Goal: Find specific page/section: Find specific page/section

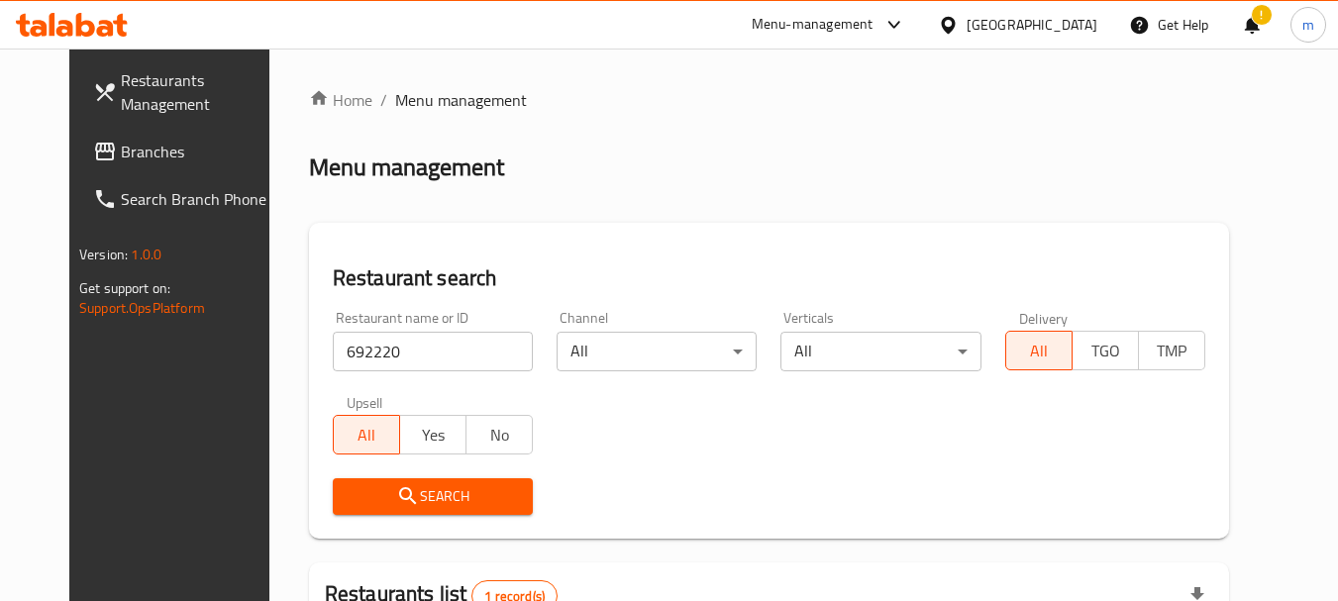
click at [1074, 26] on div "[GEOGRAPHIC_DATA]" at bounding box center [1031, 25] width 131 height 22
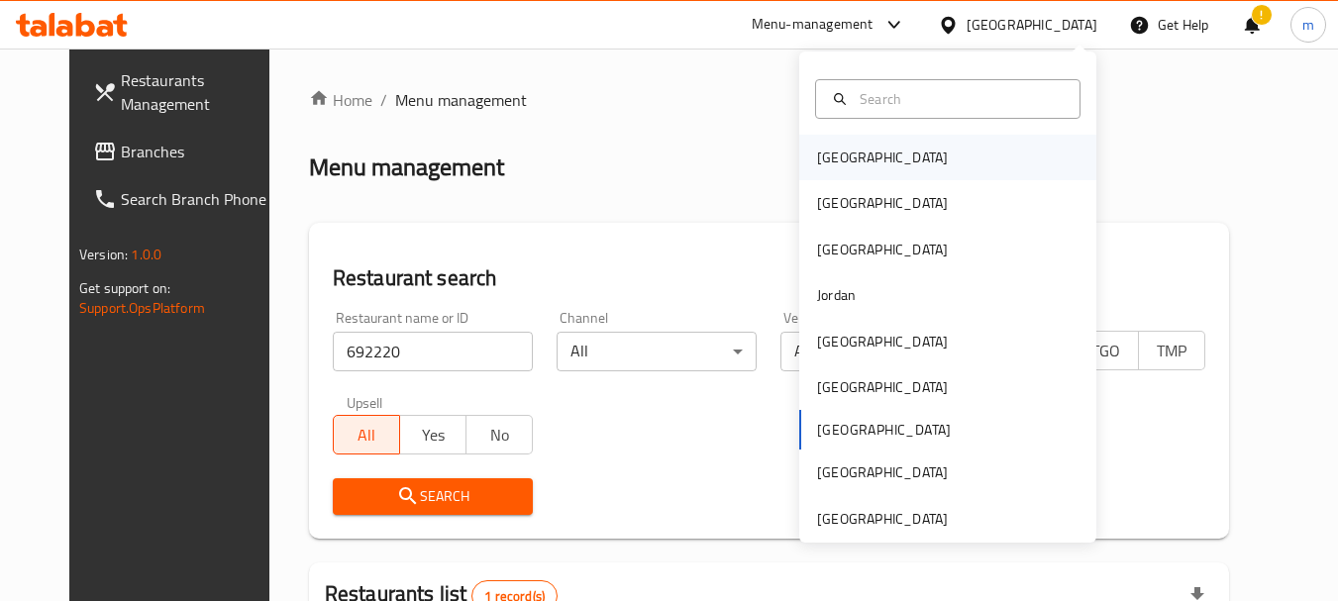
click at [889, 162] on div "[GEOGRAPHIC_DATA]" at bounding box center [947, 158] width 297 height 46
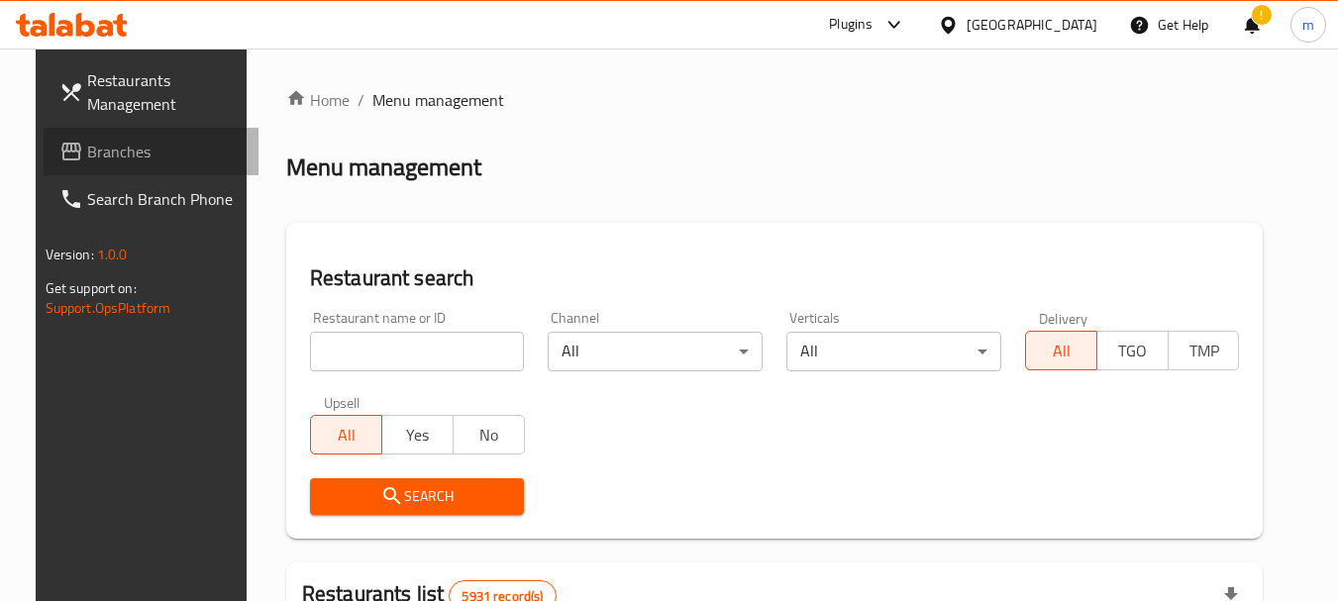
click at [93, 146] on span "Branches" at bounding box center [165, 152] width 156 height 24
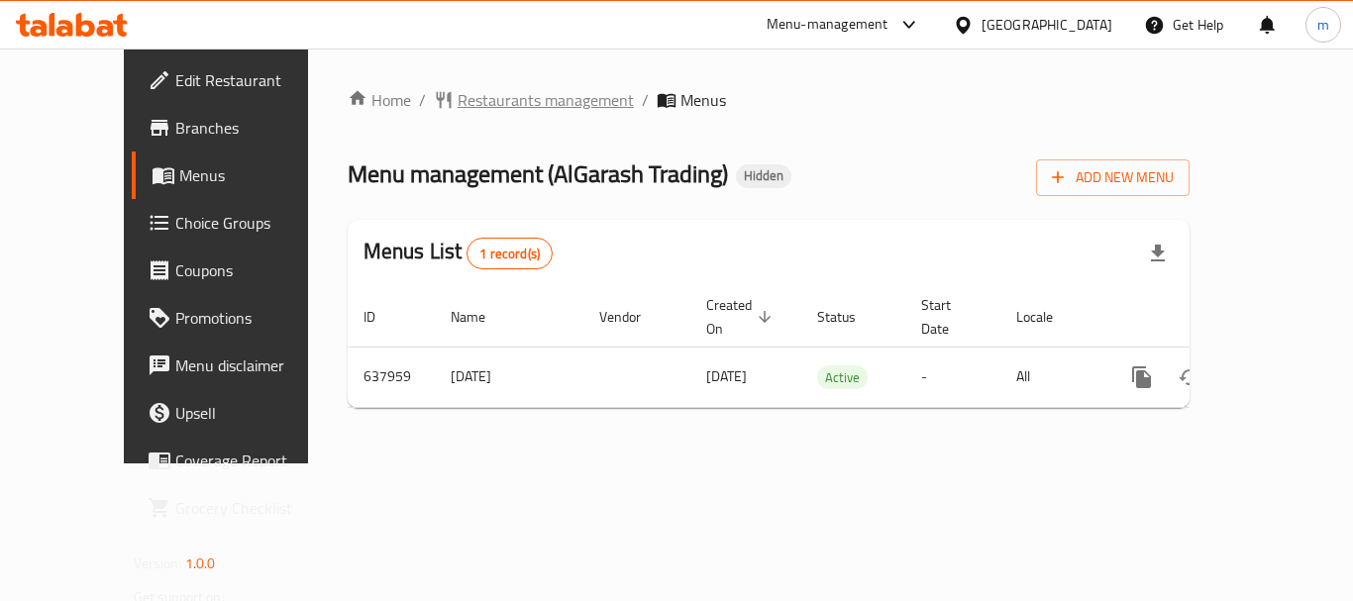
click at [465, 102] on span "Restaurants management" at bounding box center [545, 100] width 176 height 24
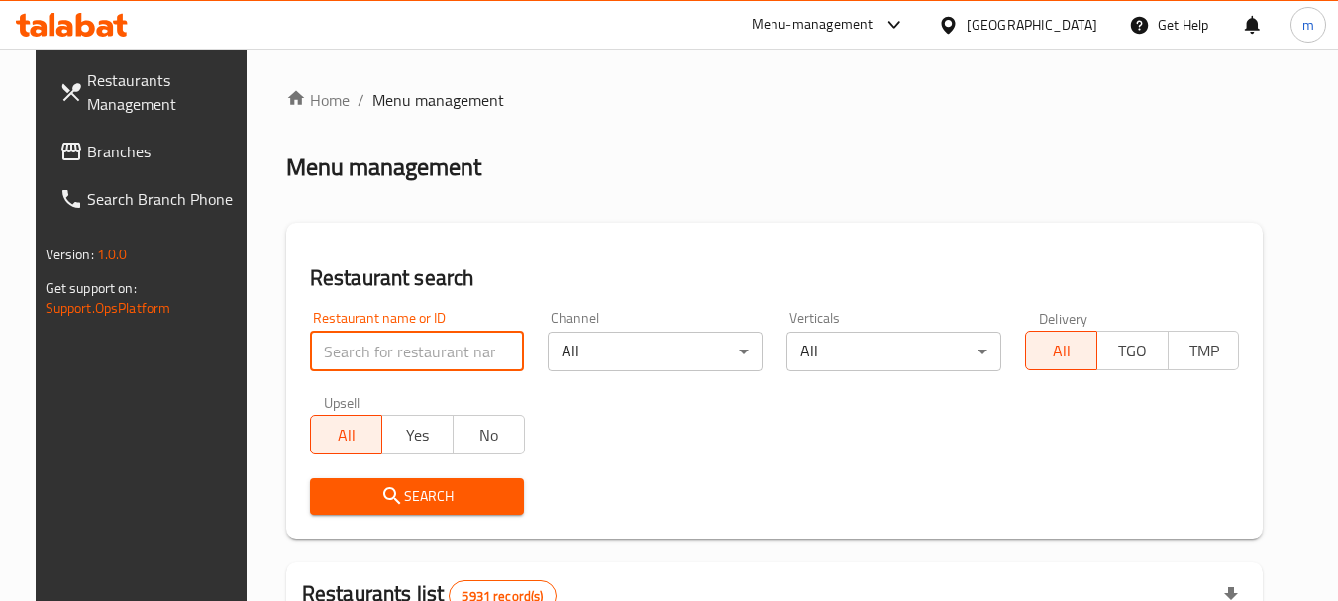
click at [394, 358] on input "search" at bounding box center [417, 352] width 215 height 40
paste input "640009"
type input "640009"
click at [380, 503] on icon "submit" at bounding box center [392, 496] width 24 height 24
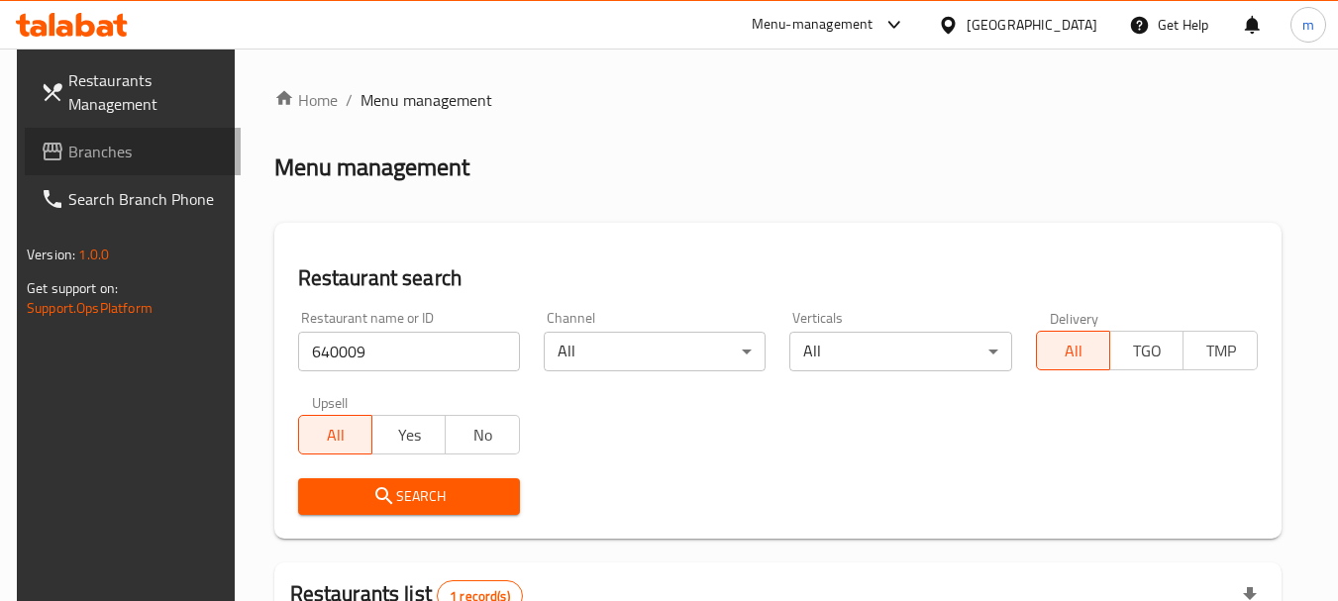
click at [87, 149] on span "Branches" at bounding box center [146, 152] width 156 height 24
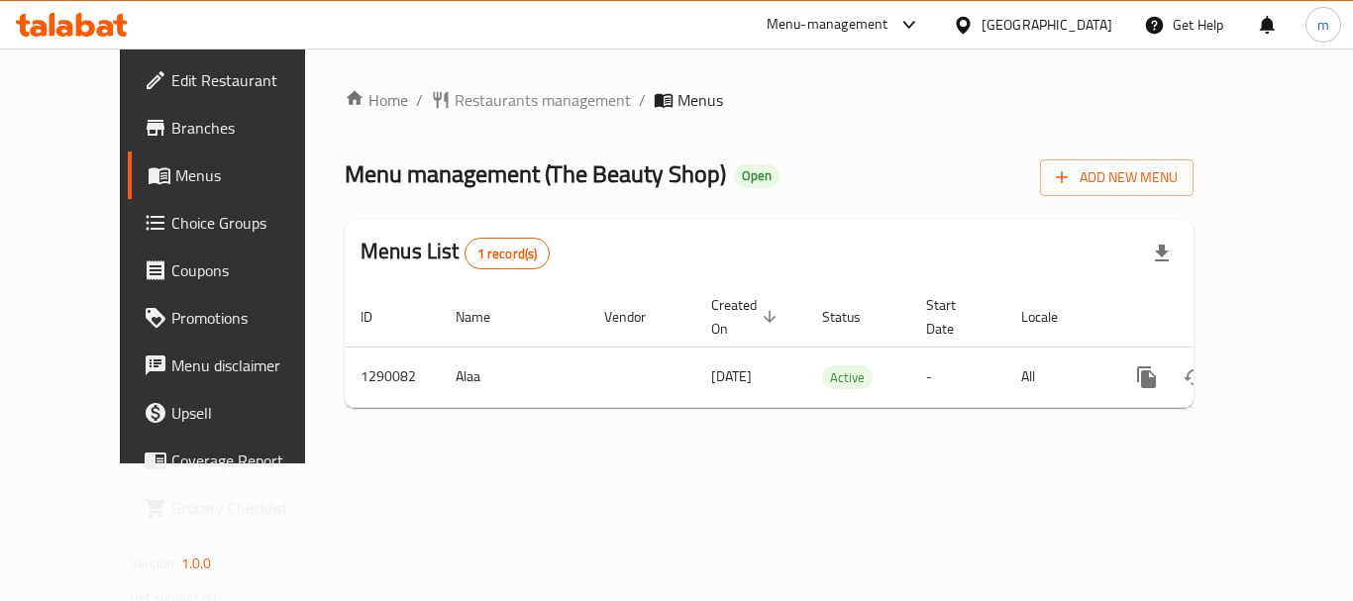
click at [454, 104] on span "Restaurants management" at bounding box center [542, 100] width 176 height 24
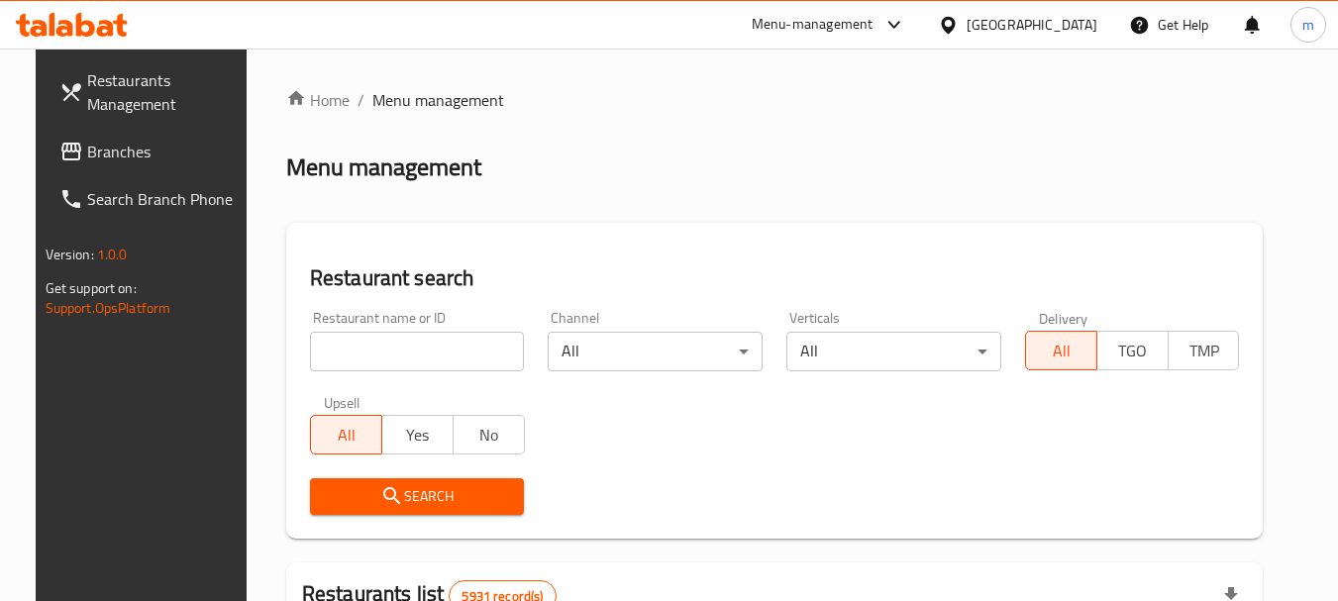
click at [388, 353] on input "search" at bounding box center [417, 352] width 215 height 40
paste input "698049"
type input "698049"
click at [394, 484] on span "Search" at bounding box center [417, 496] width 183 height 25
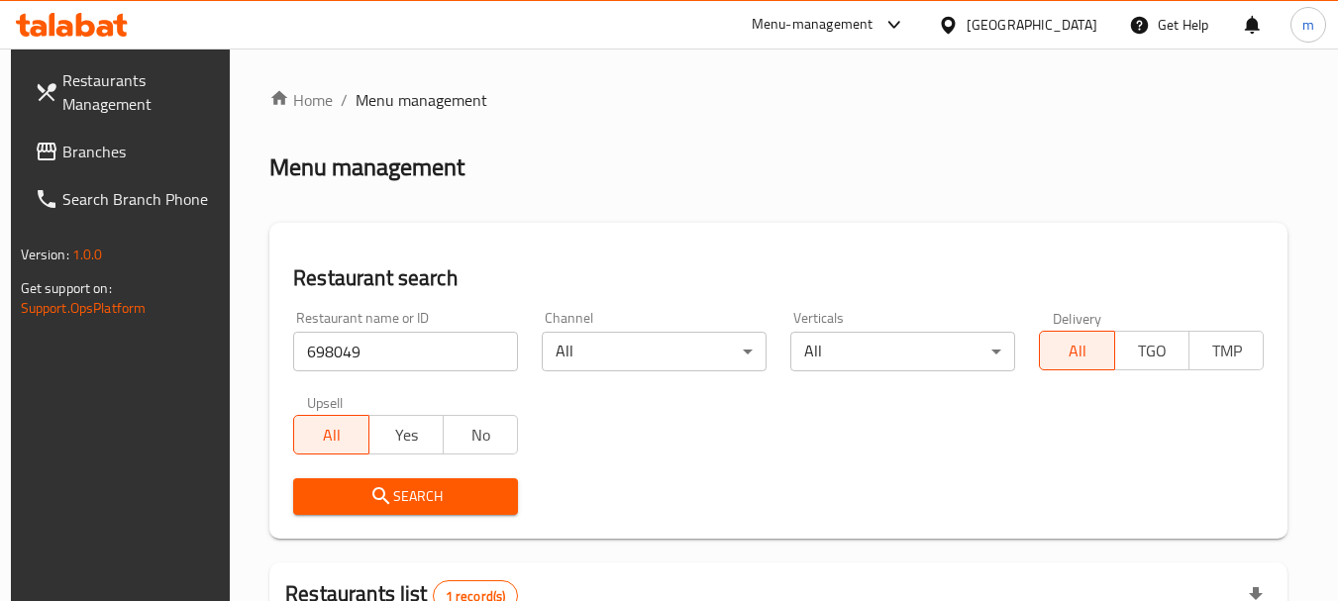
click at [1067, 20] on div "[GEOGRAPHIC_DATA]" at bounding box center [1031, 25] width 131 height 22
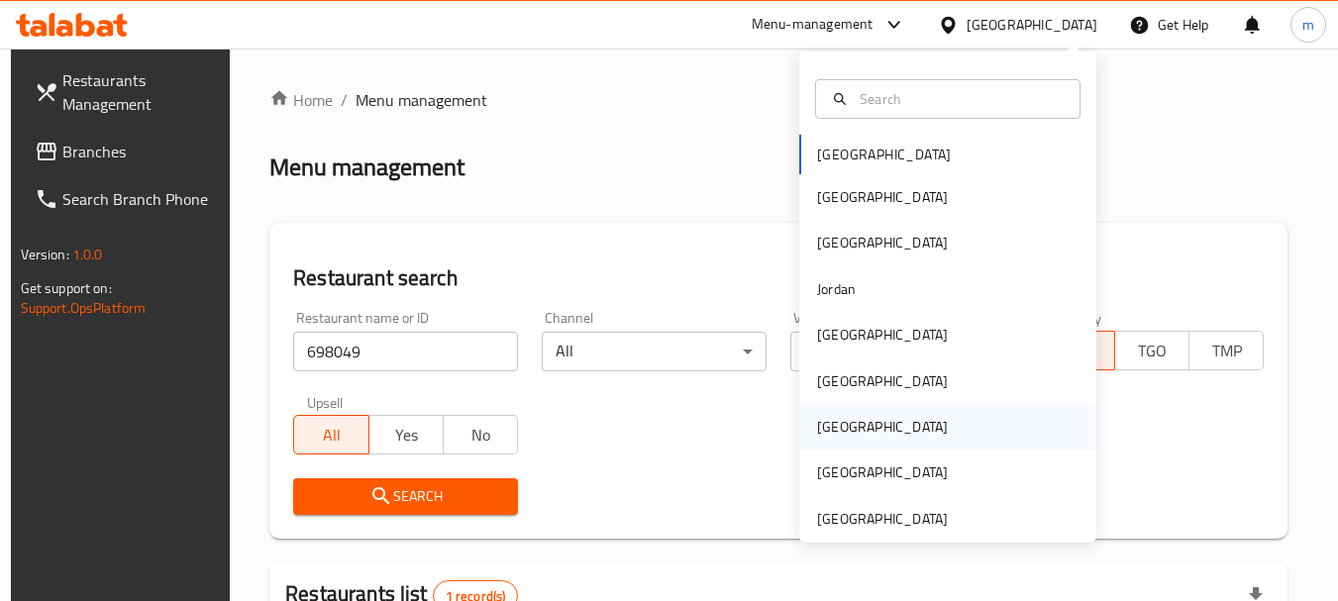
click at [847, 424] on div "[GEOGRAPHIC_DATA]" at bounding box center [882, 427] width 162 height 46
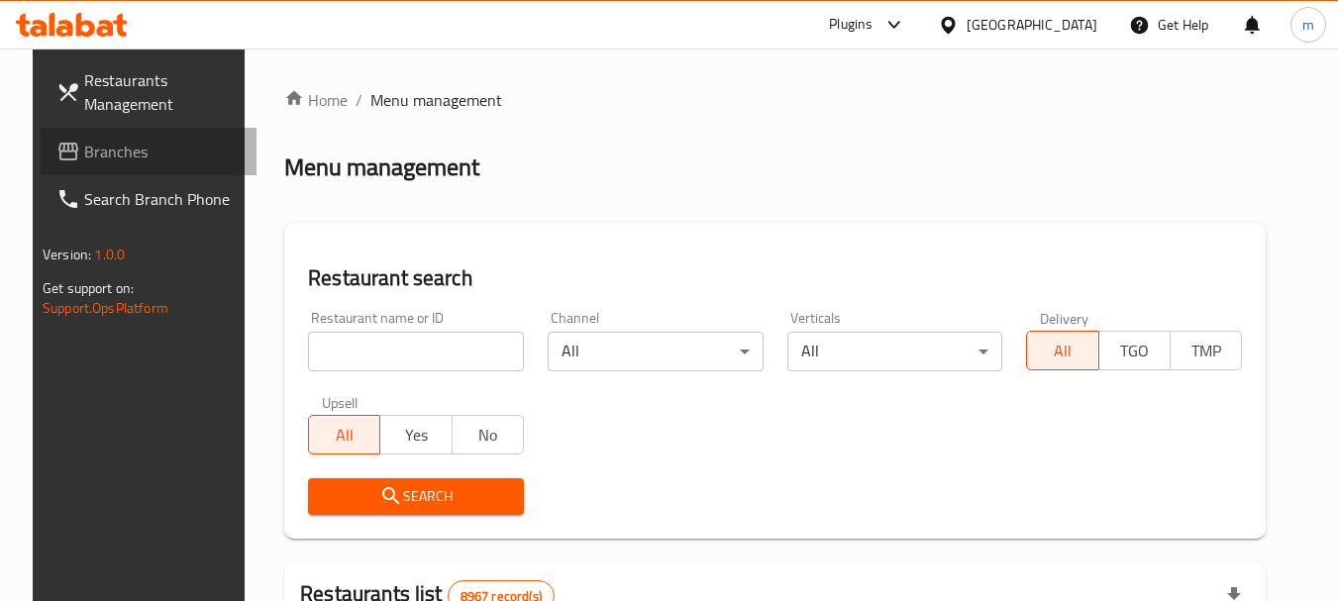
click at [99, 146] on span "Branches" at bounding box center [162, 152] width 156 height 24
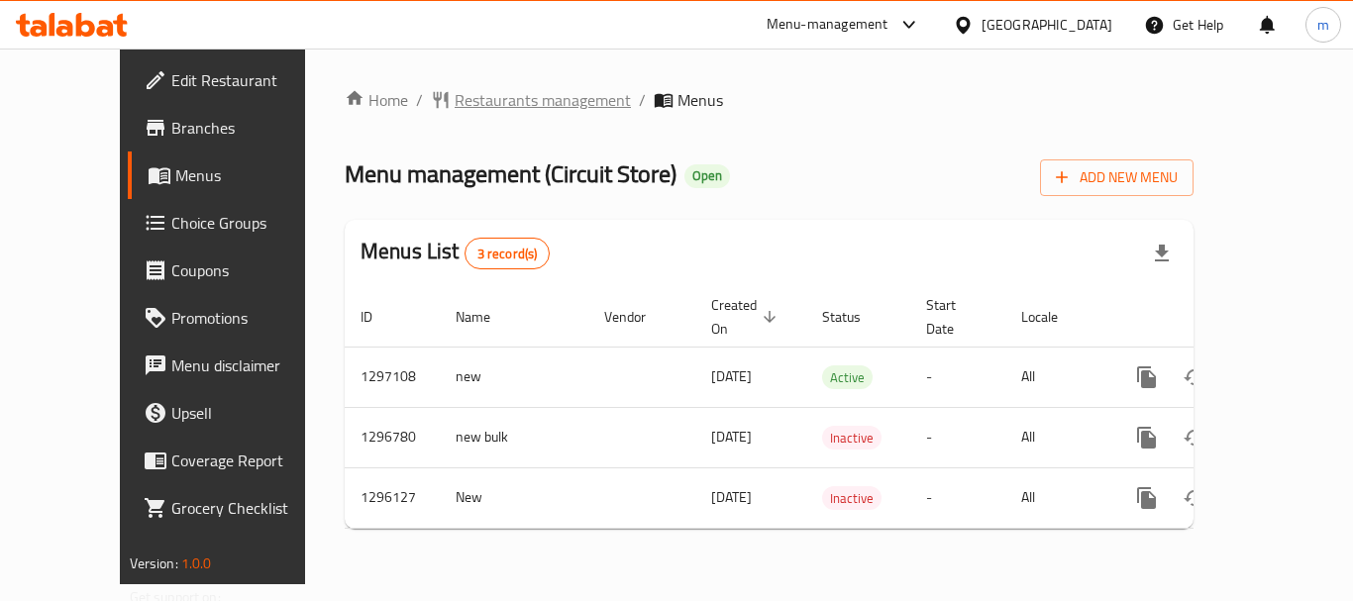
click at [463, 104] on span "Restaurants management" at bounding box center [542, 100] width 176 height 24
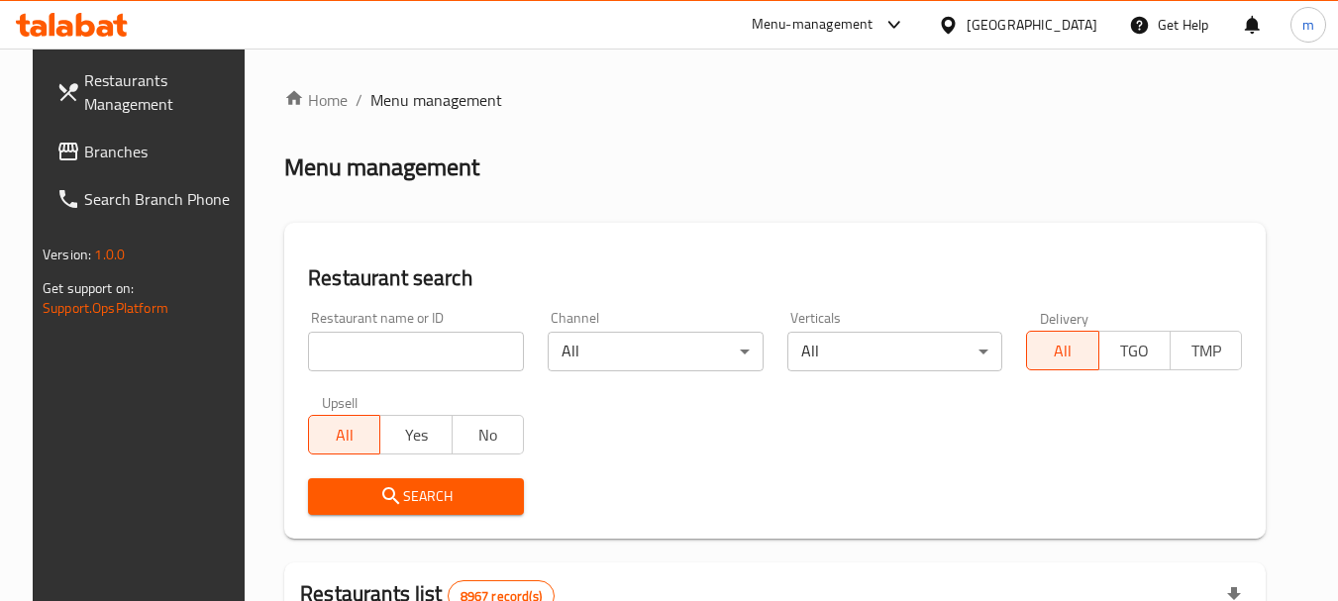
click at [379, 349] on input "search" at bounding box center [416, 352] width 216 height 40
paste input "699507"
type input "699507"
click at [405, 496] on span "Search" at bounding box center [416, 496] width 184 height 25
